Goal: Task Accomplishment & Management: Use online tool/utility

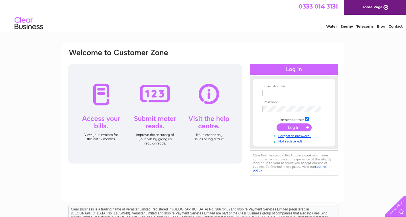
type input "rj.gardner@yahoo.co.uk"
click at [295, 127] on input "submit" at bounding box center [293, 128] width 35 height 8
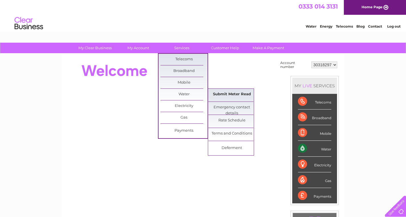
click at [228, 94] on link "Submit Meter Read" at bounding box center [231, 94] width 47 height 11
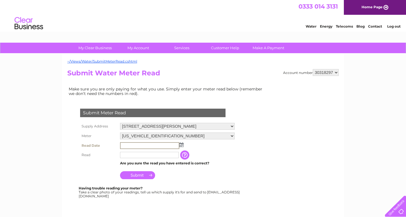
click at [158, 147] on input "text" at bounding box center [149, 146] width 59 height 7
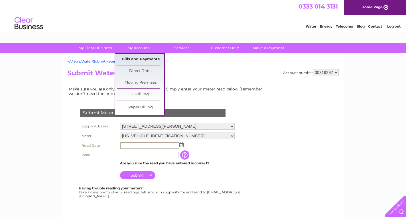
click at [138, 57] on link "Bills and Payments" at bounding box center [140, 59] width 47 height 11
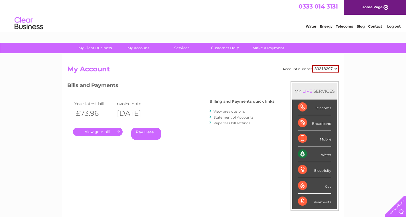
click at [107, 131] on link "." at bounding box center [98, 132] width 50 height 8
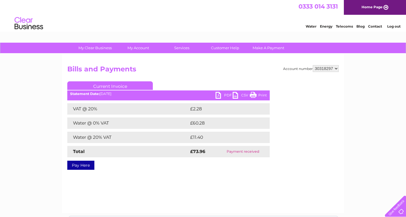
click at [219, 95] on link "PDF" at bounding box center [223, 96] width 17 height 8
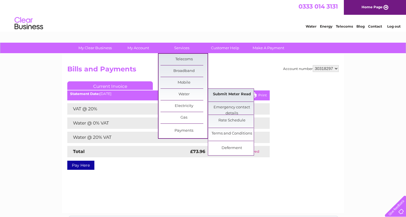
click at [221, 95] on link "Submit Meter Read" at bounding box center [231, 94] width 47 height 11
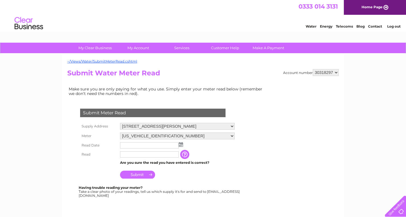
click at [156, 146] on input "text" at bounding box center [149, 146] width 59 height 6
click at [156, 146] on input "text" at bounding box center [149, 146] width 59 height 7
click at [153, 148] on input "text" at bounding box center [149, 146] width 59 height 7
click at [159, 159] on td at bounding box center [150, 155] width 62 height 9
click at [159, 155] on input "text" at bounding box center [149, 155] width 59 height 7
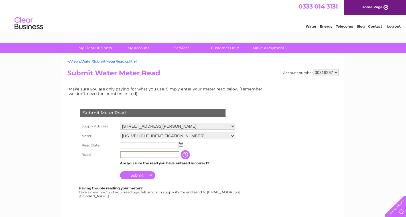
type input "192"
click at [181, 145] on img at bounding box center [181, 145] width 4 height 5
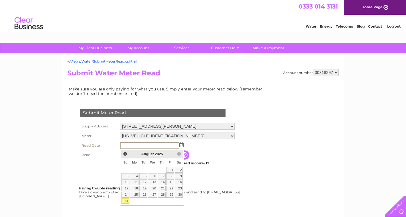
click at [126, 201] on link "31" at bounding box center [125, 202] width 8 height 6
type input "2025/08/31"
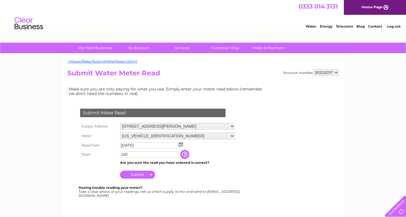
click at [143, 176] on input "Submit" at bounding box center [137, 175] width 35 height 8
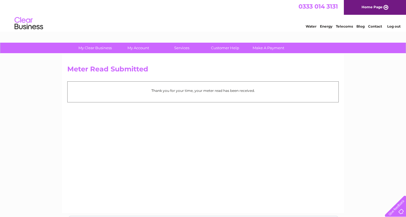
click at [395, 25] on link "Log out" at bounding box center [393, 26] width 13 height 4
